Goal: Find specific page/section: Find specific page/section

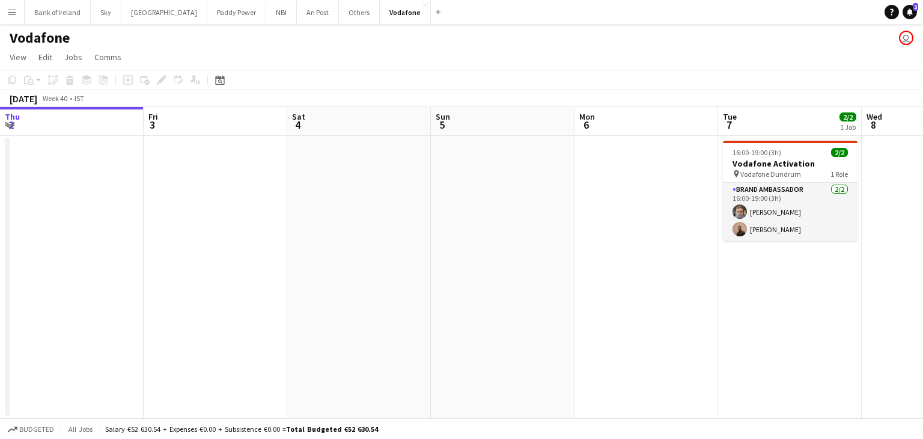
scroll to position [0, 440]
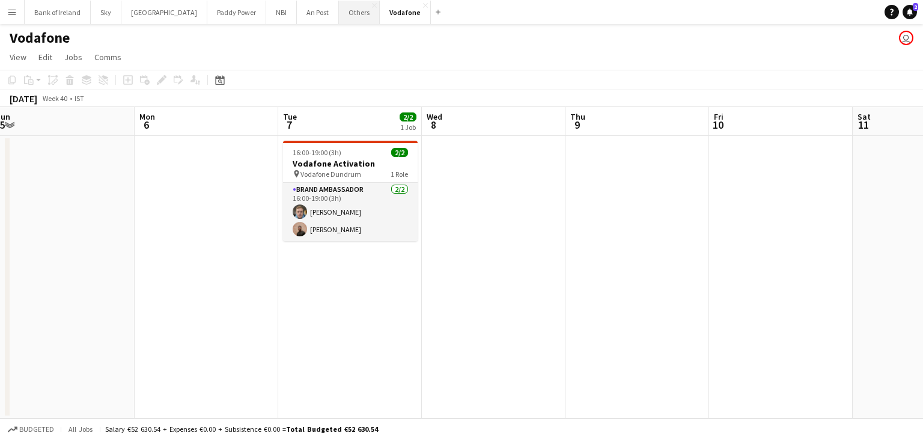
click at [339, 20] on button "Others Close" at bounding box center [359, 12] width 41 height 23
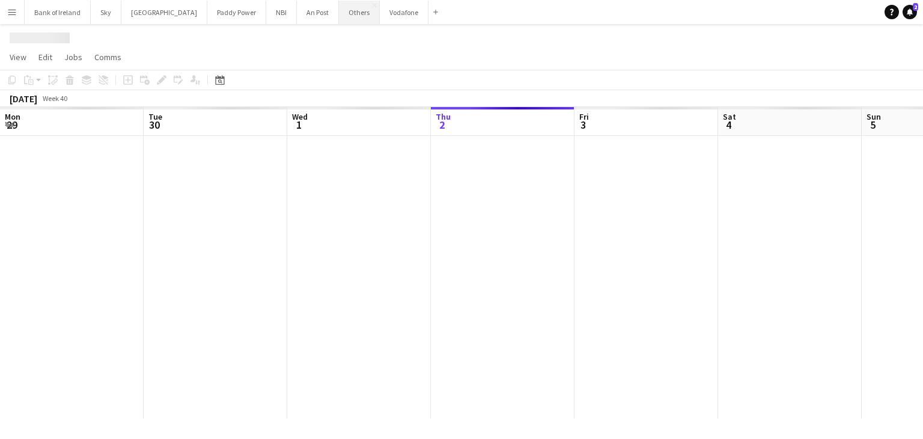
scroll to position [0, 287]
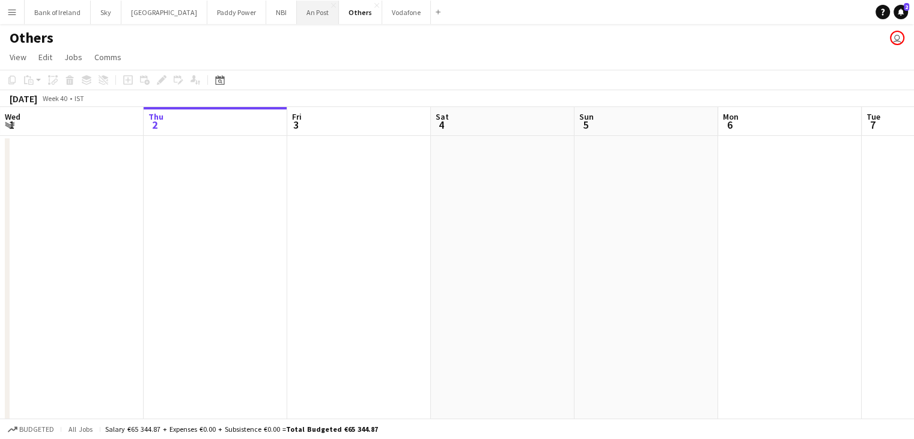
click at [300, 16] on button "An Post Close" at bounding box center [318, 12] width 42 height 23
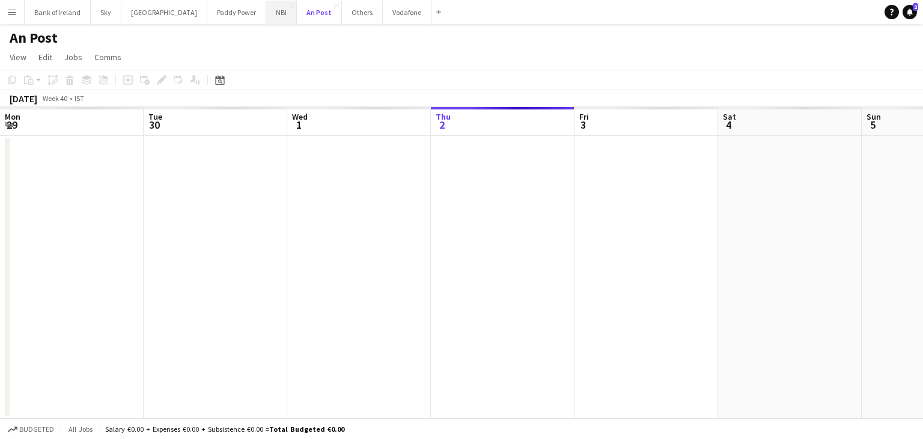
scroll to position [0, 287]
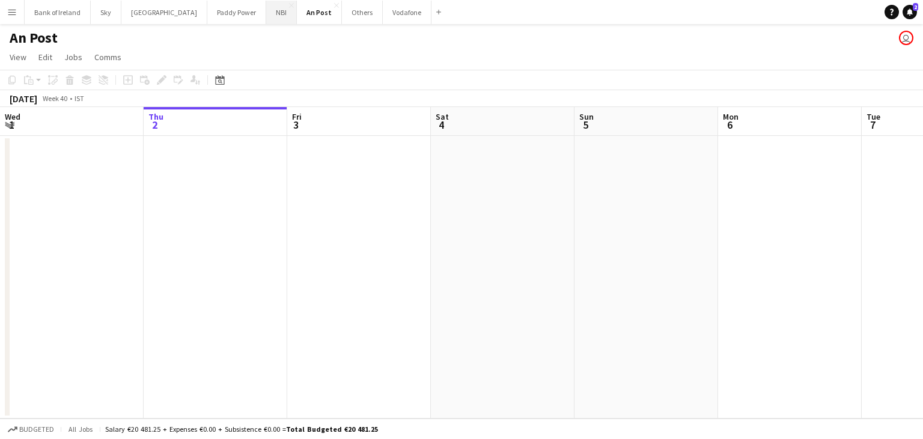
click at [266, 10] on button "NBI Close" at bounding box center [281, 12] width 31 height 23
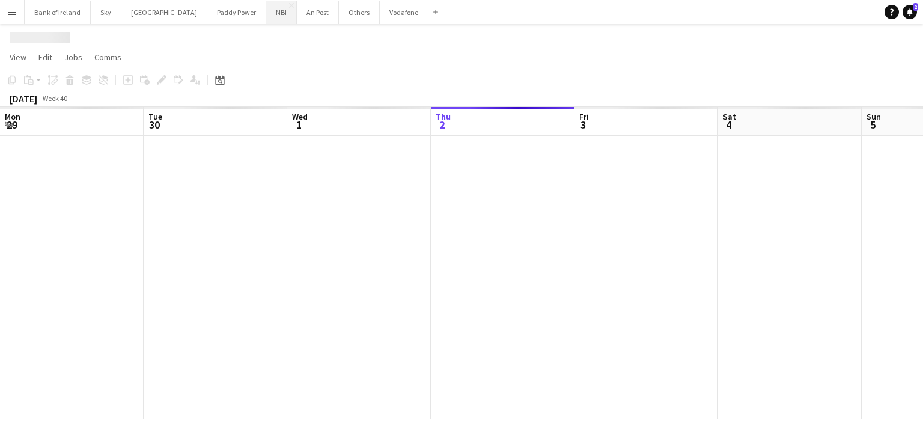
scroll to position [0, 287]
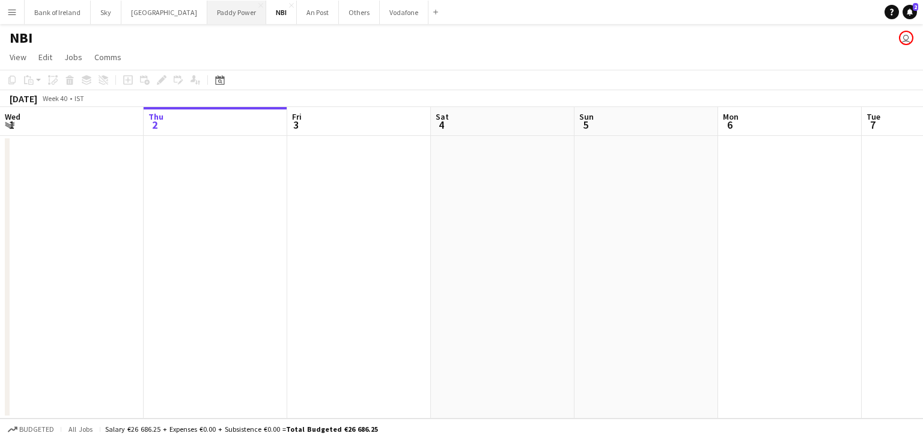
click at [207, 15] on button "Paddy Power Close" at bounding box center [236, 12] width 59 height 23
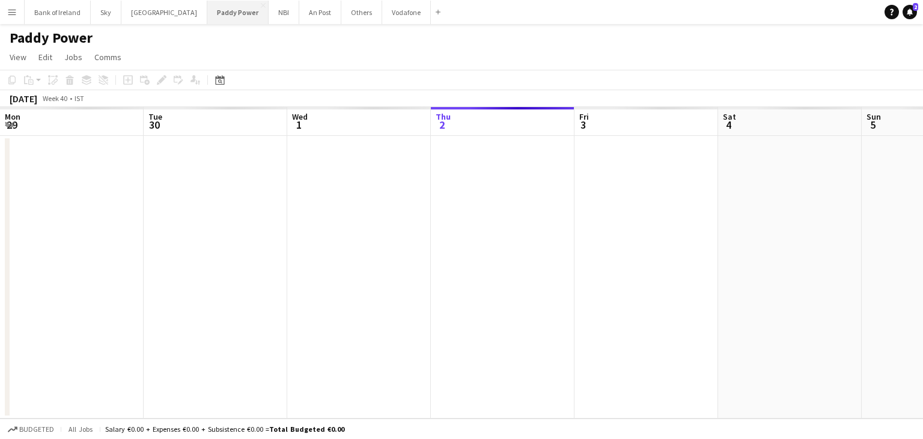
scroll to position [0, 287]
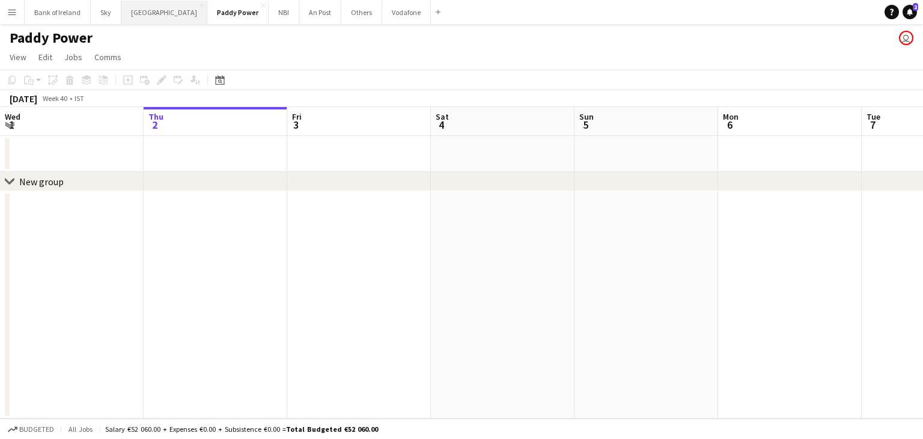
click at [151, 14] on button "[GEOGRAPHIC_DATA] Close" at bounding box center [164, 12] width 86 height 23
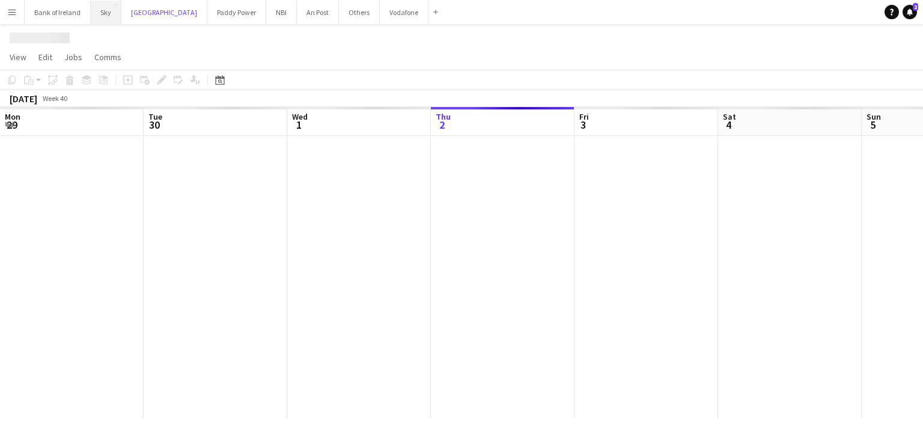
scroll to position [0, 287]
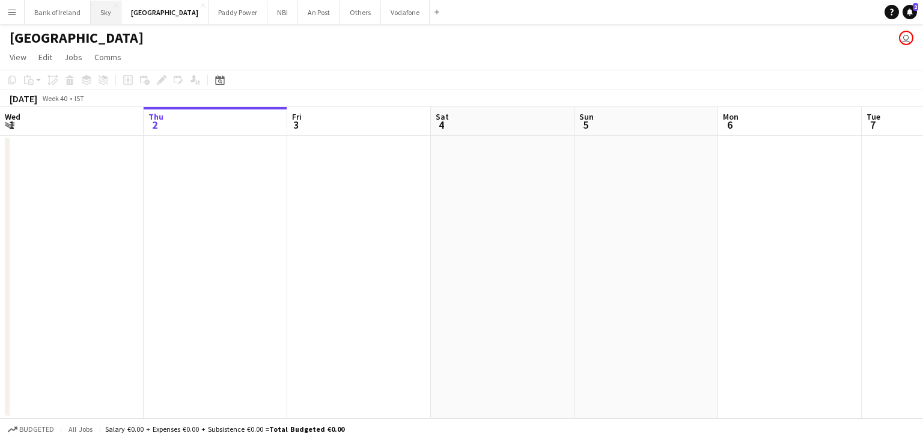
click at [110, 14] on button "Sky Close" at bounding box center [106, 12] width 31 height 23
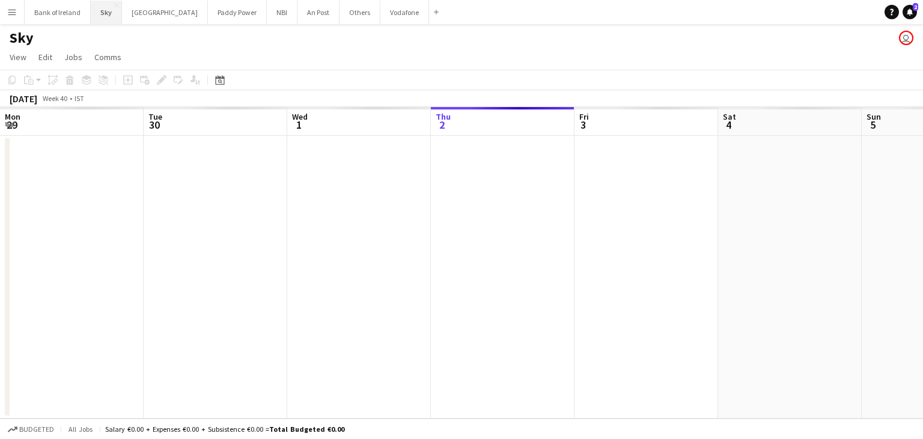
scroll to position [0, 287]
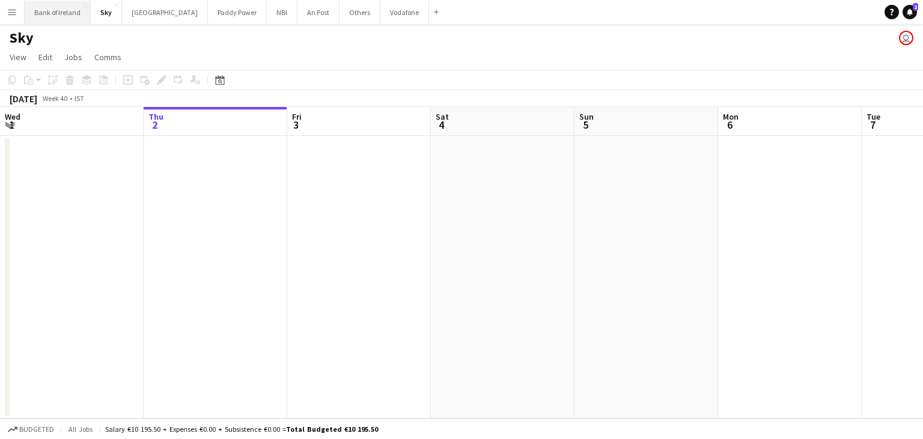
click at [66, 15] on button "Bank of Ireland Close" at bounding box center [58, 12] width 66 height 23
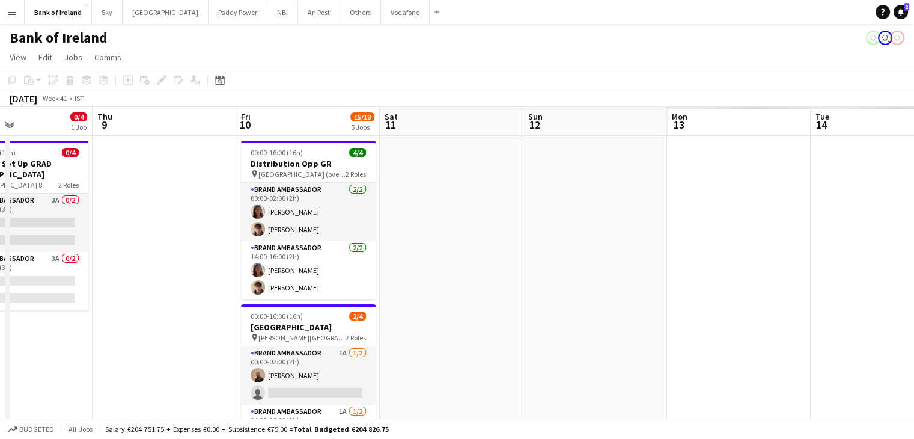
scroll to position [0, 428]
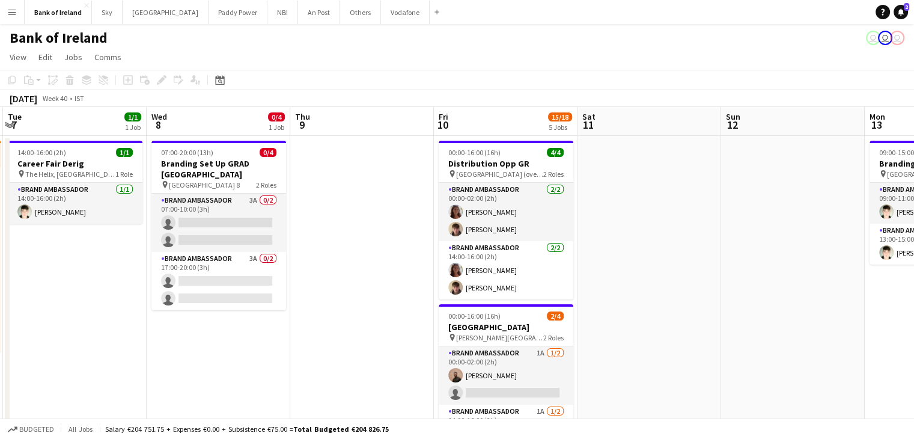
drag, startPoint x: 858, startPoint y: 293, endPoint x: 0, endPoint y: 324, distance: 859.0
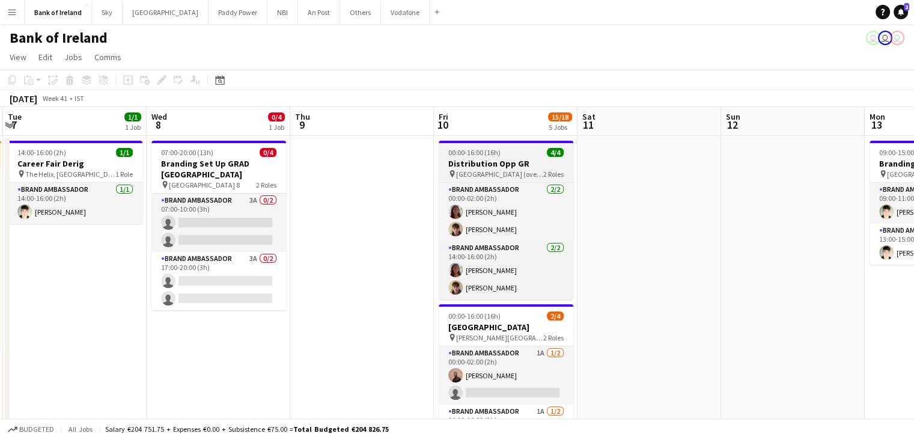
click at [509, 176] on span "[GEOGRAPHIC_DATA] (overnight)" at bounding box center [499, 173] width 87 height 9
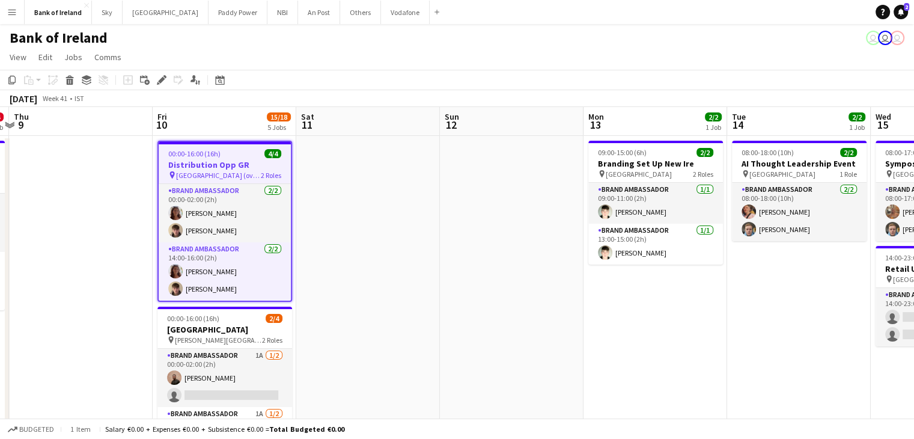
scroll to position [0, 423]
drag, startPoint x: 529, startPoint y: 378, endPoint x: 433, endPoint y: 380, distance: 96.1
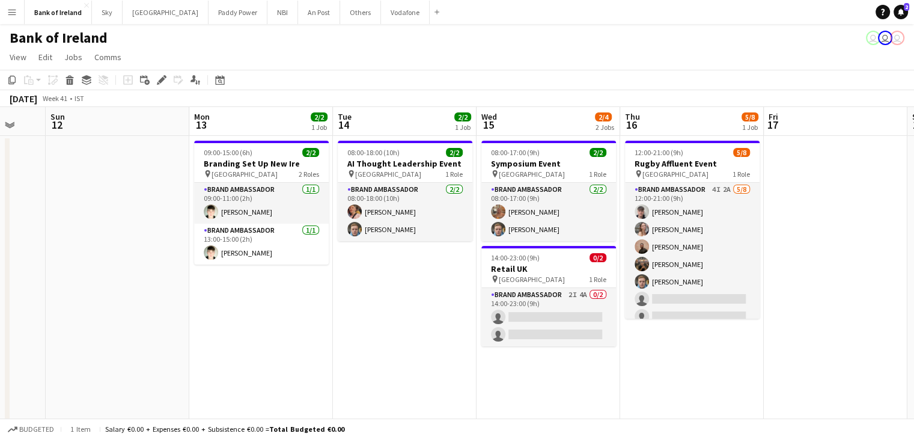
scroll to position [0, 567]
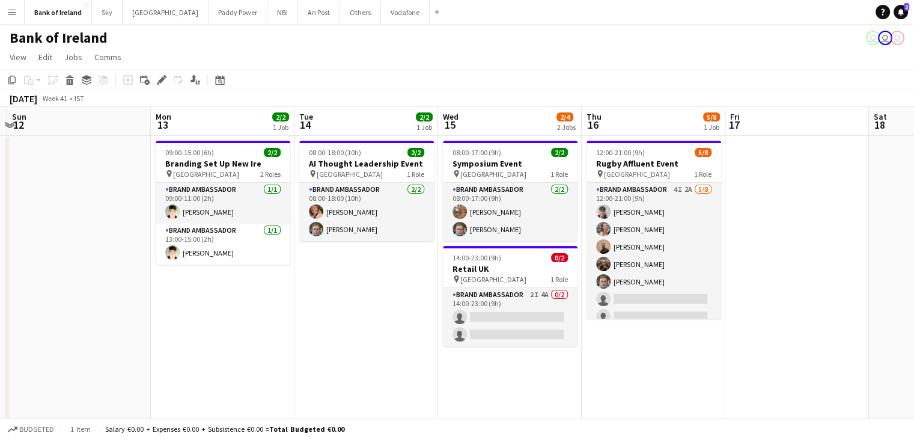
drag, startPoint x: 700, startPoint y: 363, endPoint x: 185, endPoint y: 442, distance: 520.9
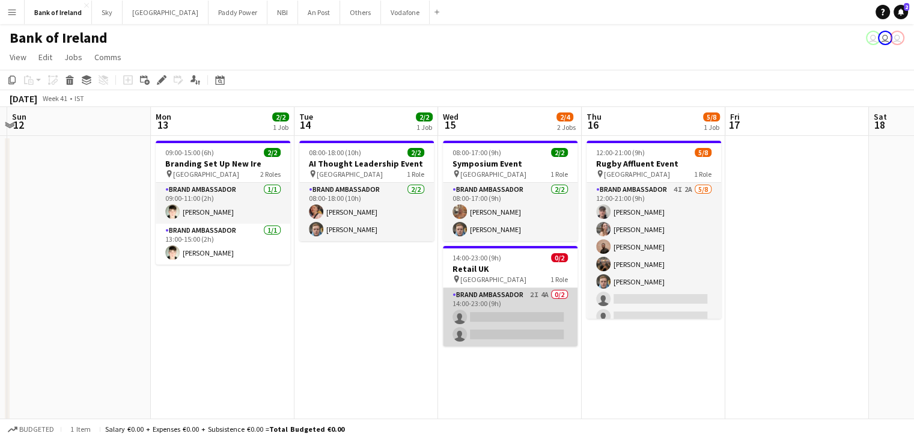
click at [519, 340] on app-card-role "Brand Ambassador 2I 4A 0/2 14:00-23:00 (9h) single-neutral-actions single-neutr…" at bounding box center [510, 317] width 135 height 58
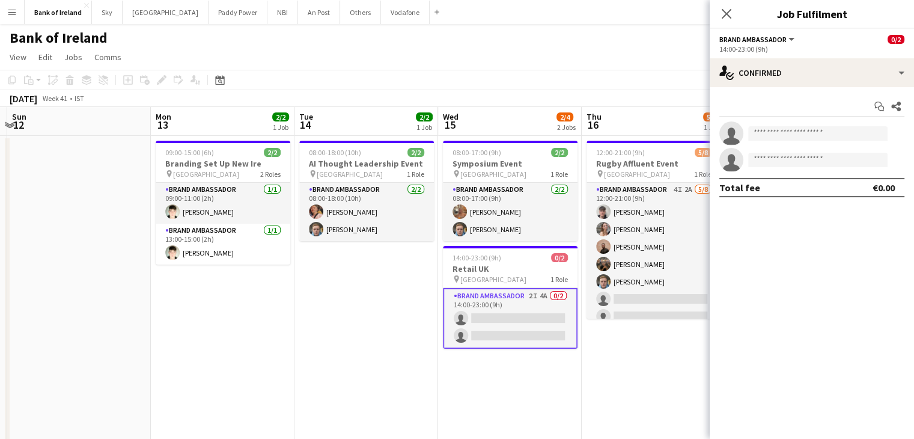
click at [798, 90] on div "Start chat Share single-neutral-actions single-neutral-actions Total fee €0.00" at bounding box center [811, 147] width 204 height 120
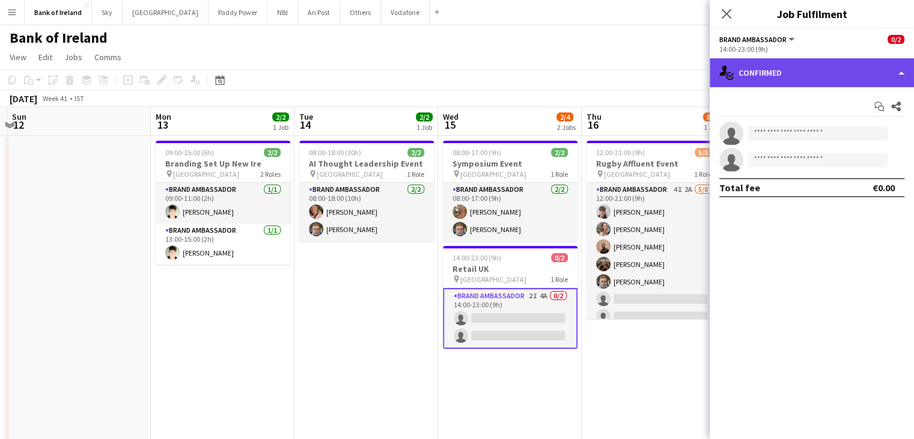
click at [797, 86] on div "single-neutral-actions-check-2 Confirmed" at bounding box center [811, 72] width 204 height 29
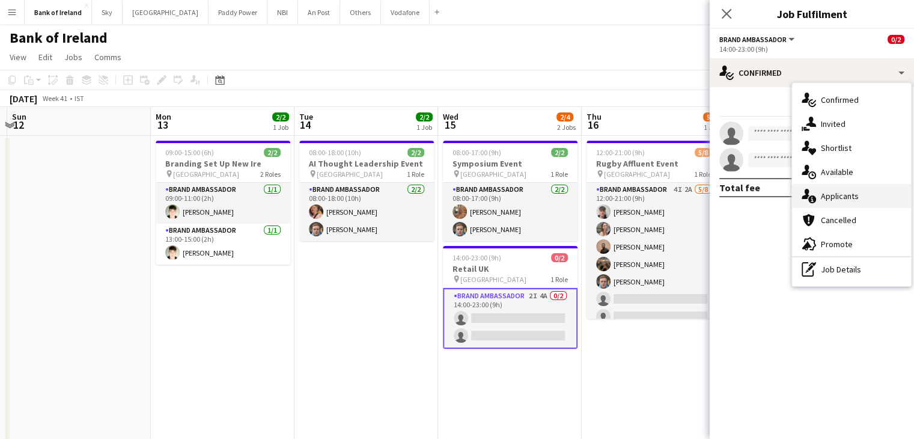
click at [836, 190] on span "Applicants" at bounding box center [840, 195] width 38 height 11
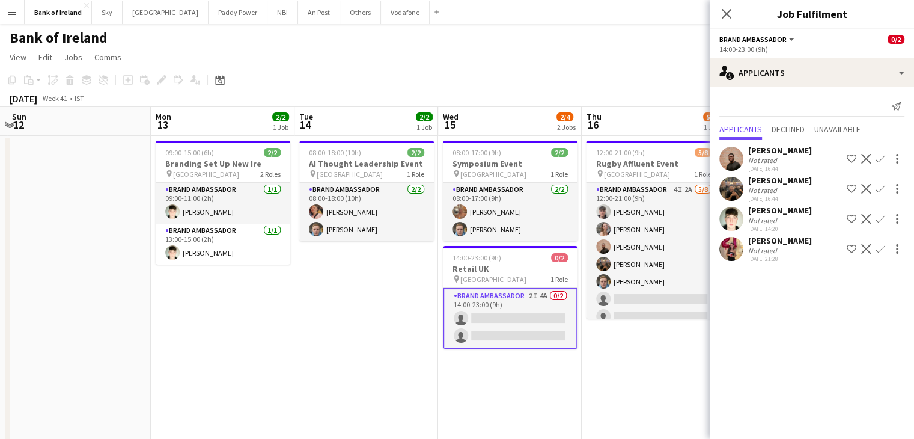
click at [740, 243] on app-user-avatar at bounding box center [731, 249] width 24 height 24
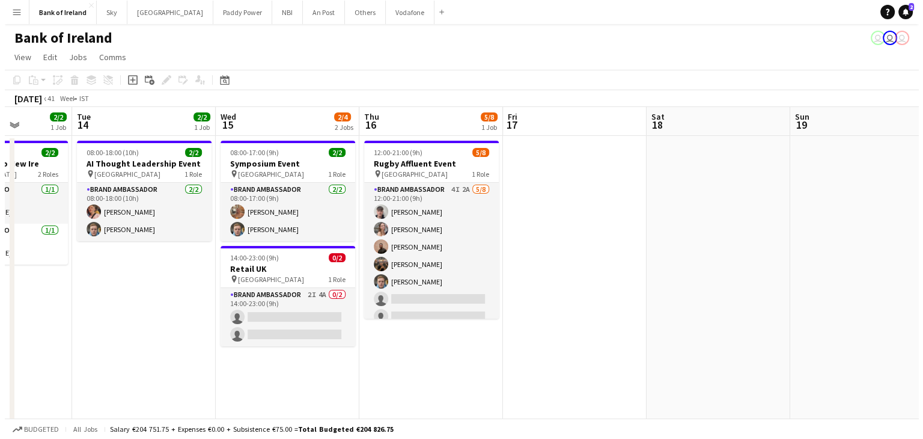
scroll to position [0, 507]
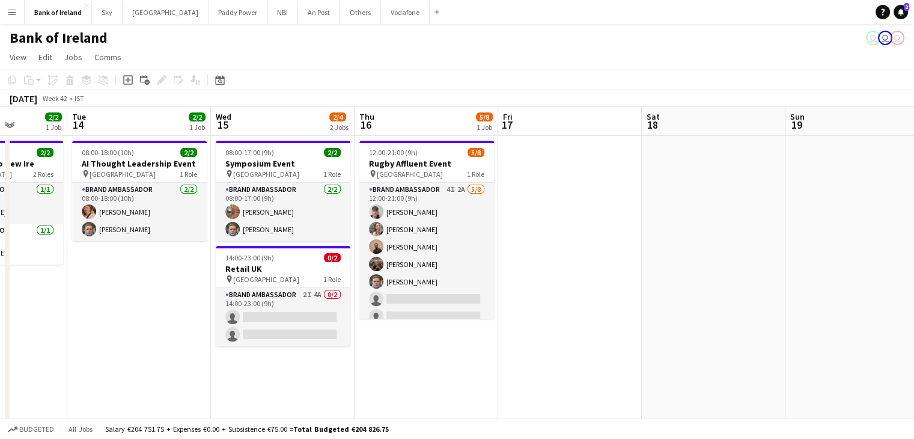
drag, startPoint x: 883, startPoint y: 251, endPoint x: 656, endPoint y: 318, distance: 236.8
click at [381, 20] on button "Vodafone Close" at bounding box center [405, 12] width 49 height 23
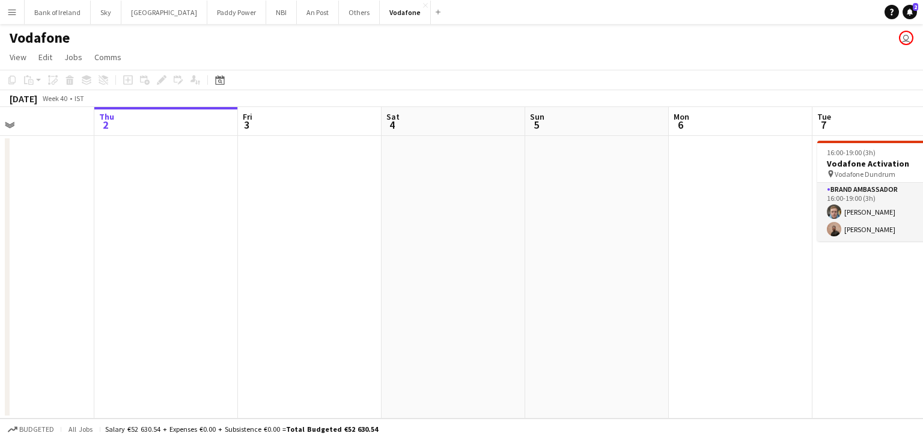
scroll to position [0, 406]
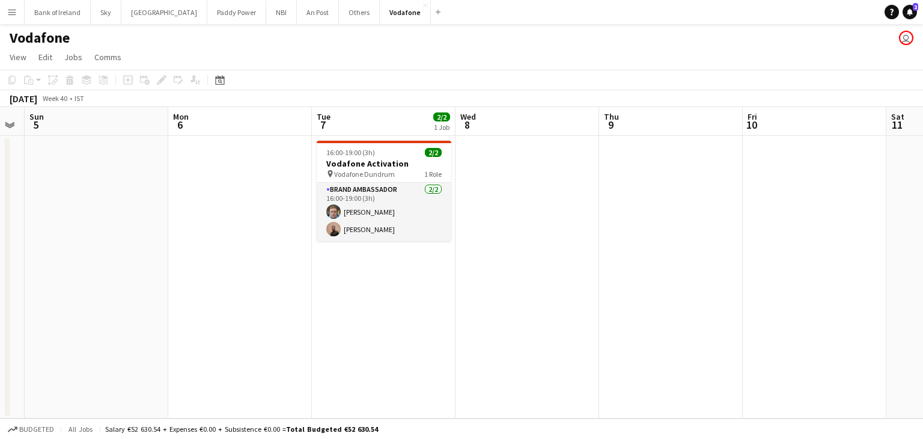
drag, startPoint x: 550, startPoint y: 205, endPoint x: 0, endPoint y: 325, distance: 562.5
click at [0, 325] on app-calendar-viewport "Thu 2 Fri 3 Sat 4 Sun 5 Mon 6 Tue 7 2/2 1 Job Wed 8 Thu 9 Fri 10 Sat 11 Sun 12 …" at bounding box center [461, 262] width 923 height 311
click at [339, 17] on button "Others Close" at bounding box center [359, 12] width 41 height 23
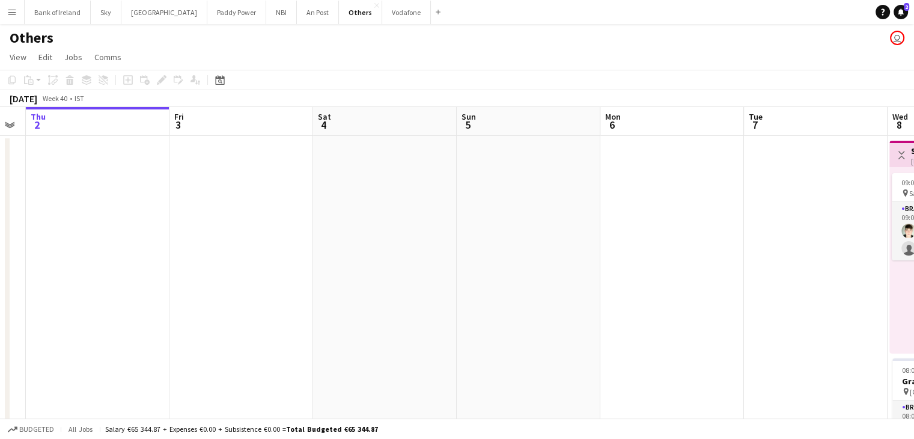
scroll to position [0, 441]
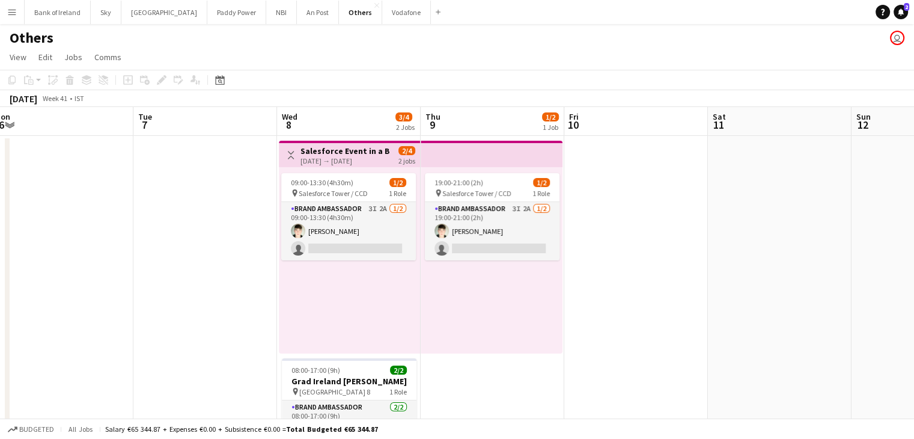
drag, startPoint x: 323, startPoint y: 288, endPoint x: 26, endPoint y: 329, distance: 300.2
click at [0, 339] on app-calendar-viewport "Fri 3 Sat 4 Sun 5 Mon 6 Tue 7 Wed 8 3/4 2 Jobs Thu 9 1/2 1 Job Fri 10 Sat 11 Su…" at bounding box center [457, 300] width 914 height 387
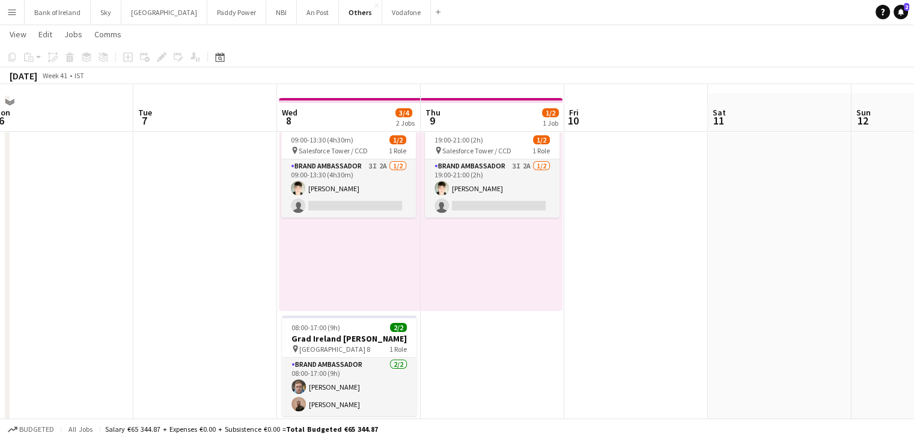
scroll to position [60, 0]
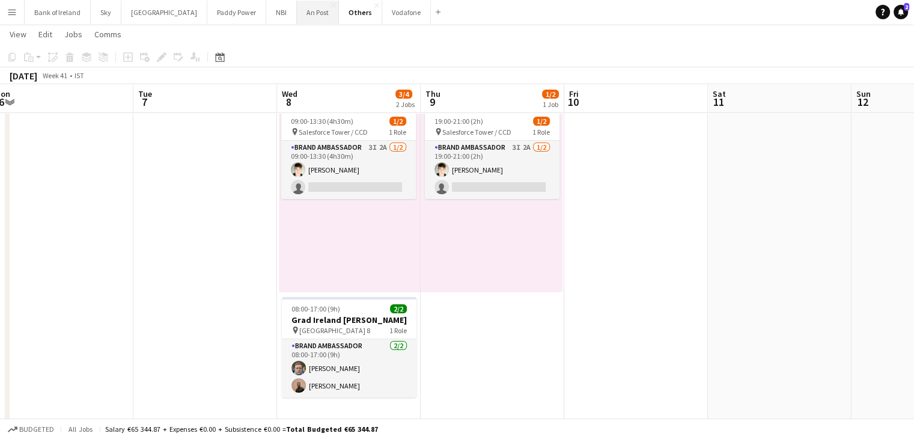
click at [297, 18] on button "An Post Close" at bounding box center [318, 12] width 42 height 23
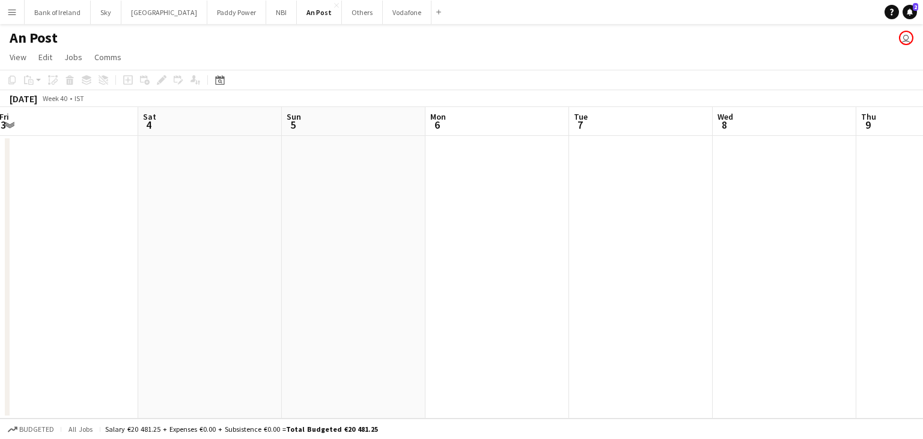
drag, startPoint x: 24, startPoint y: 262, endPoint x: 0, endPoint y: 268, distance: 24.8
click at [0, 268] on app-calendar-viewport "Wed 1 Thu 2 Fri 3 Sat 4 Sun 5 Mon 6 Tue 7 Wed 8 Thu 9 Fri 10 Sat 11 Sun 12" at bounding box center [461, 262] width 923 height 311
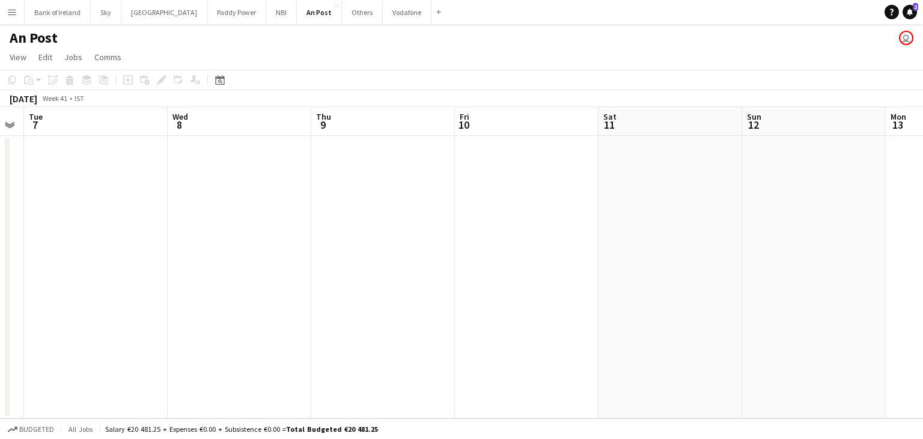
drag, startPoint x: 551, startPoint y: 266, endPoint x: 0, endPoint y: 282, distance: 551.1
click at [0, 282] on app-calendar-viewport "Fri 3 Sat 4 Sun 5 Mon 6 Tue 7 Wed 8 Thu 9 Fri 10 Sat 11 Sun 12 Mon 13 Tue 14" at bounding box center [461, 262] width 923 height 311
drag, startPoint x: 488, startPoint y: 219, endPoint x: 0, endPoint y: 229, distance: 488.5
click at [0, 230] on app-calendar-viewport "Thu 9 Fri 10 Sat 11 Sun 12 Mon 13 Tue 14 Wed 15 Thu 16 Fri 17 Sat 18 Sun 19 Mon…" at bounding box center [461, 262] width 923 height 311
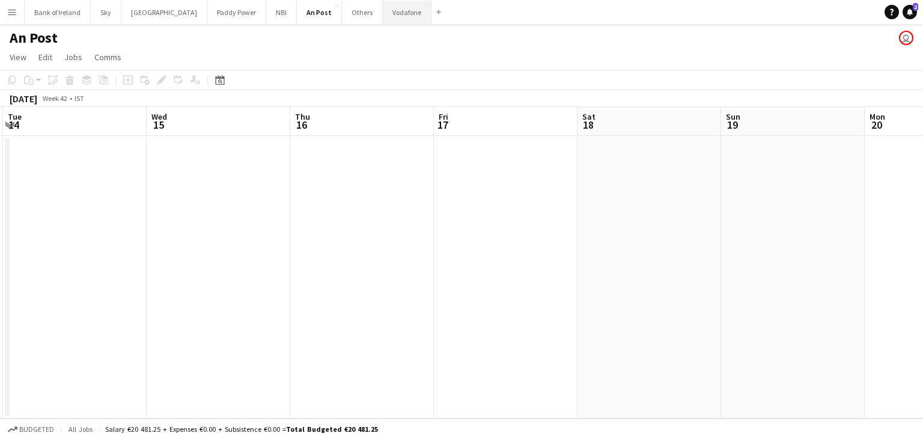
click at [383, 13] on button "Vodafone Close" at bounding box center [407, 12] width 49 height 23
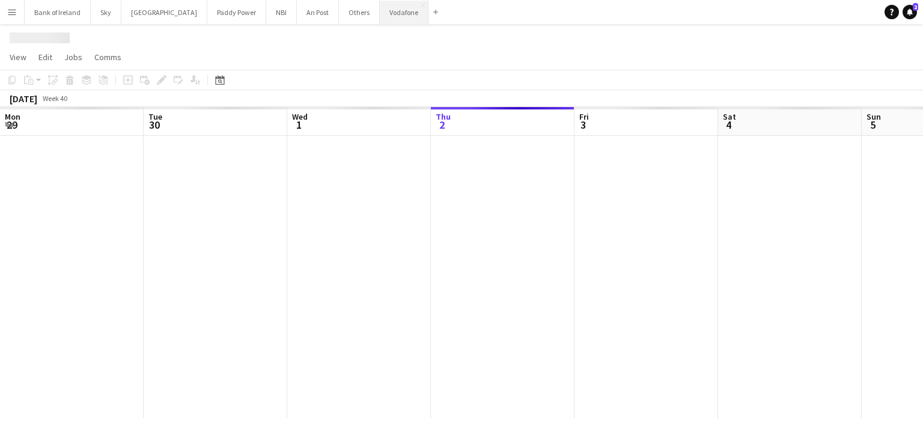
scroll to position [0, 287]
